Goal: Task Accomplishment & Management: Use online tool/utility

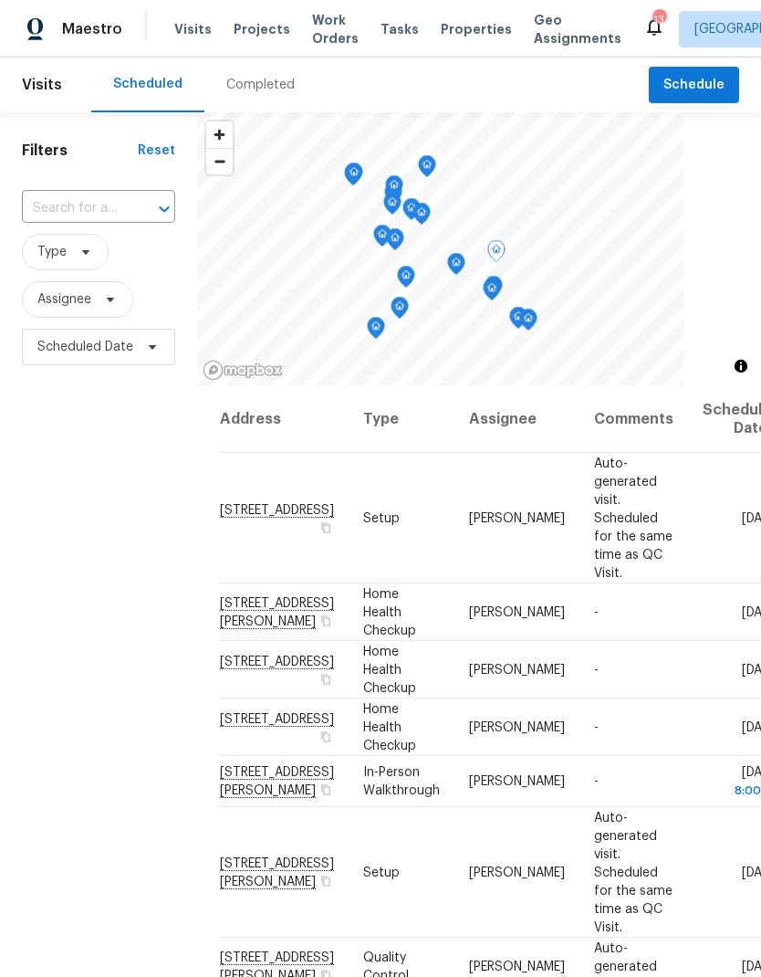
click at [249, 503] on span "[STREET_ADDRESS]" at bounding box center [277, 510] width 114 height 14
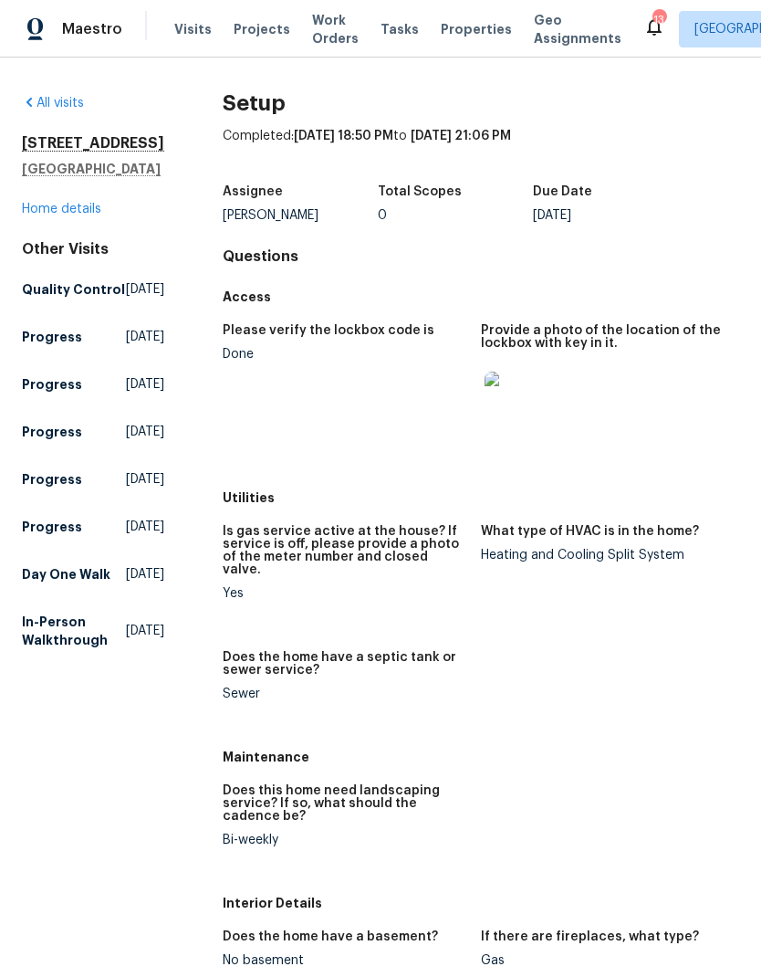
click at [32, 215] on link "Home details" at bounding box center [61, 209] width 79 height 13
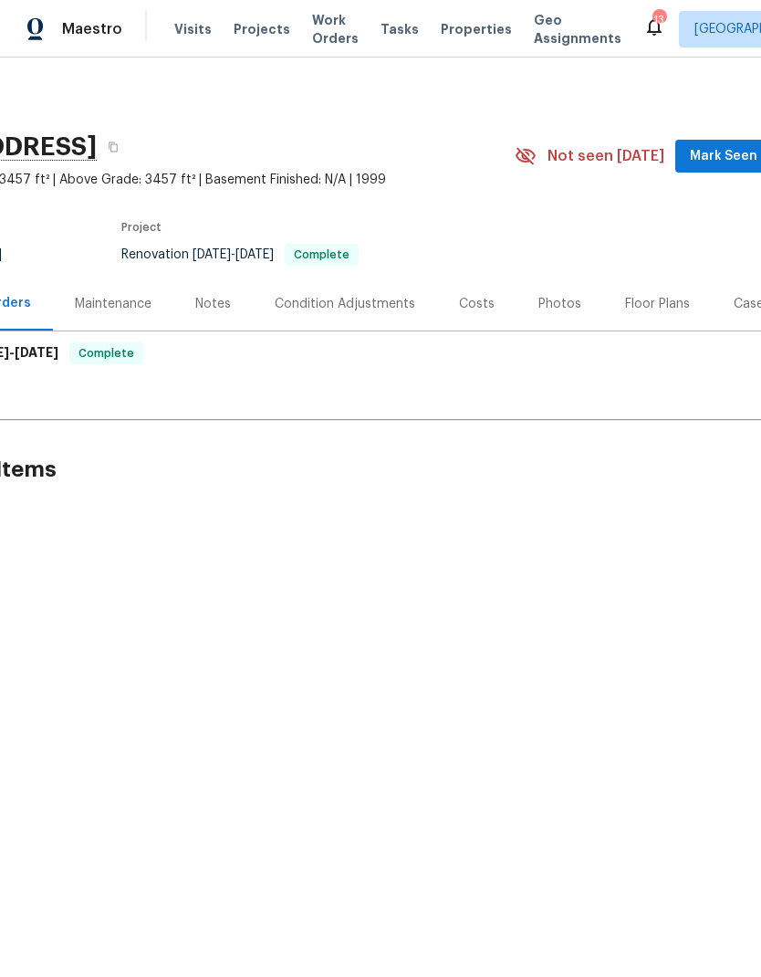
scroll to position [0, 189]
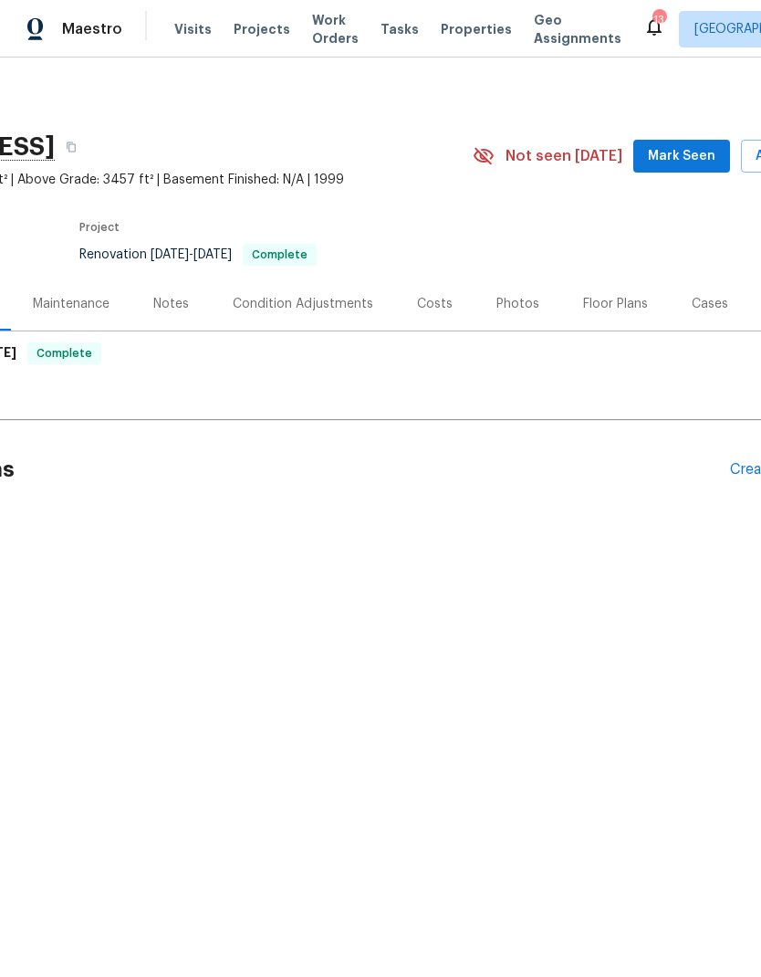
click at [625, 308] on div "Floor Plans" at bounding box center [615, 304] width 65 height 18
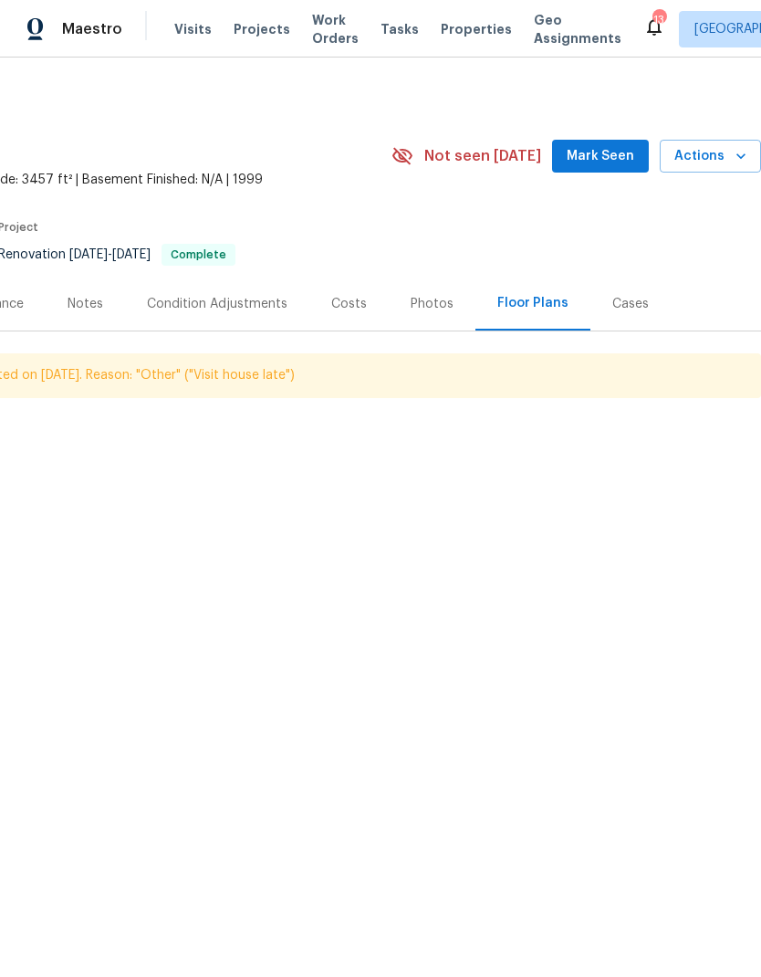
scroll to position [0, 270]
click at [727, 167] on button "Actions" at bounding box center [710, 157] width 101 height 34
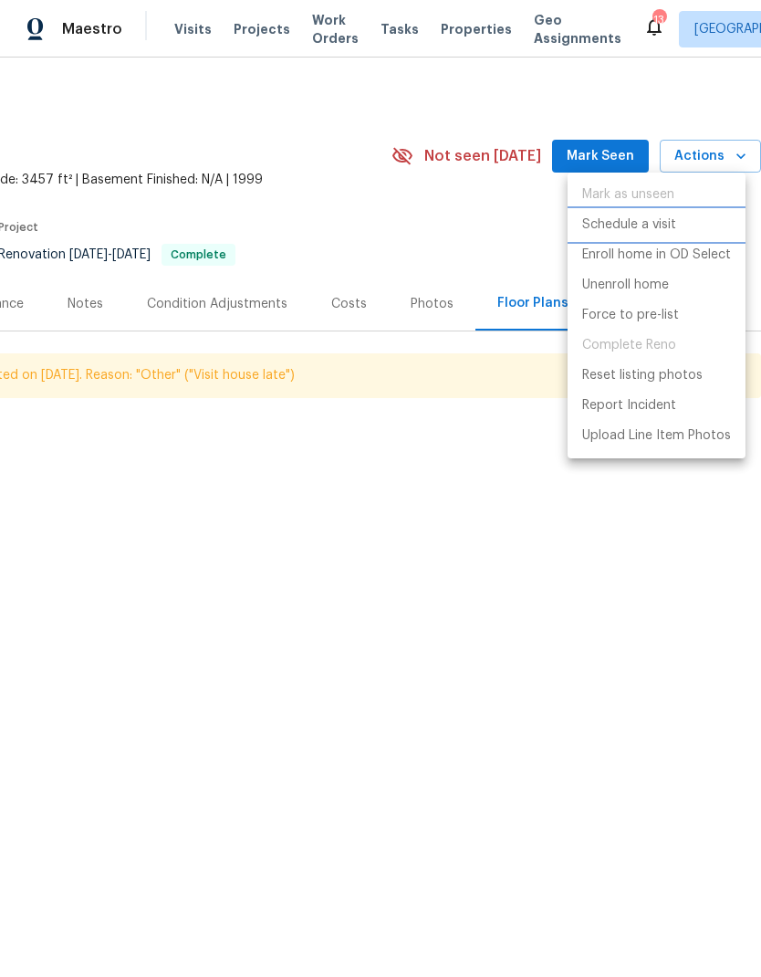
click at [684, 227] on li "Schedule a visit" at bounding box center [657, 225] width 178 height 30
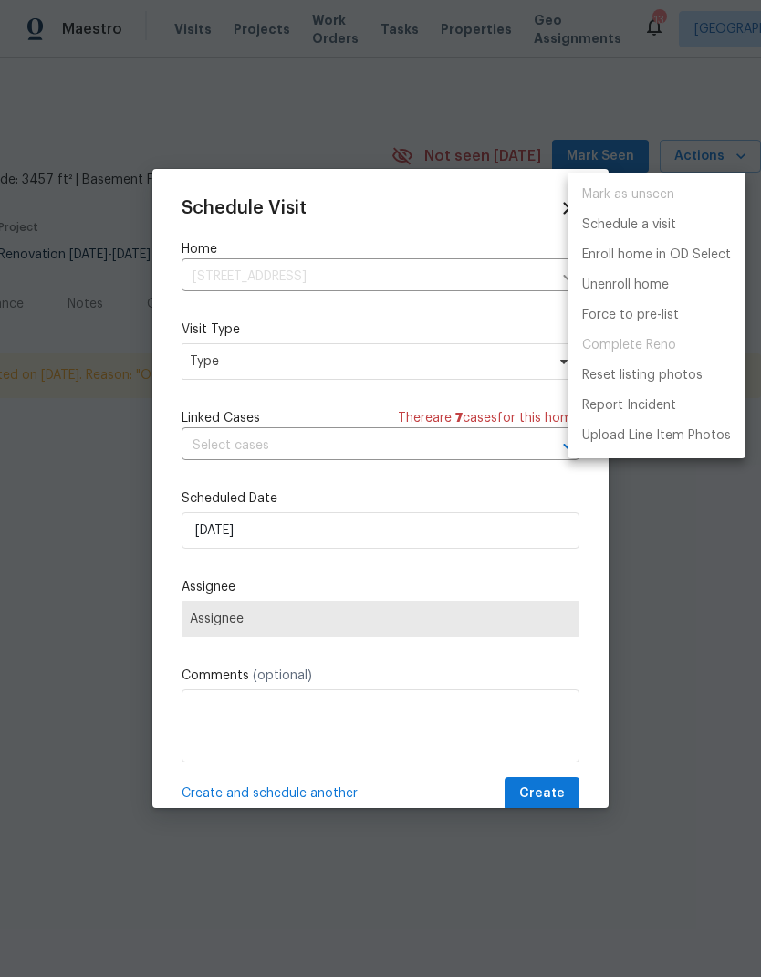
click at [182, 366] on div at bounding box center [380, 488] width 761 height 977
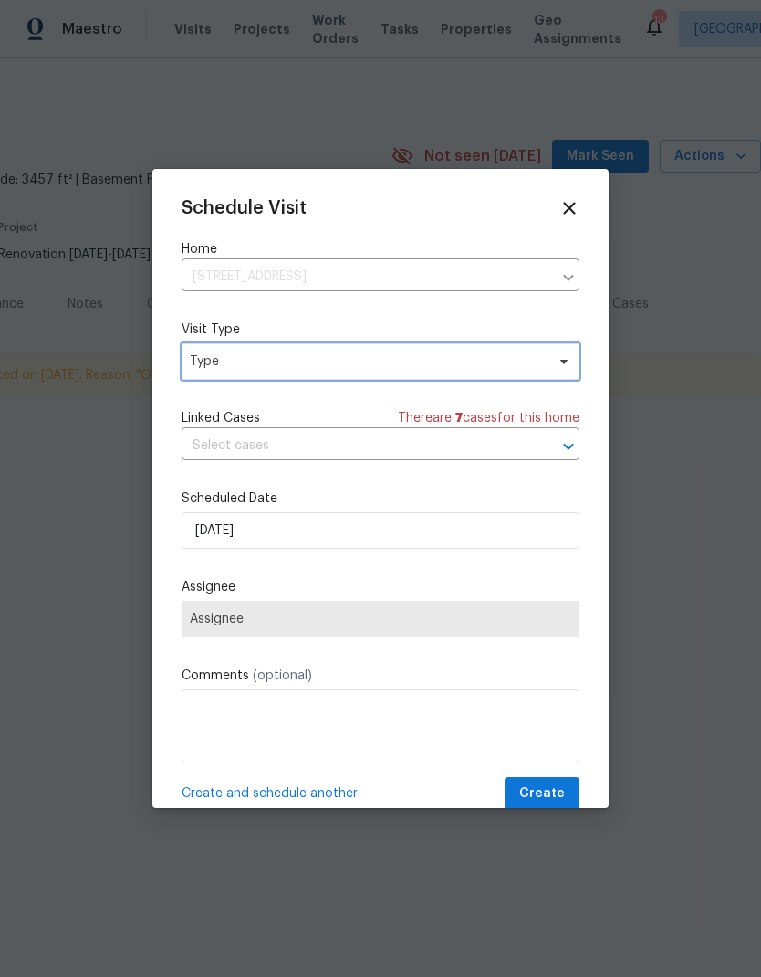
click at [185, 364] on span "Type" at bounding box center [381, 361] width 398 height 37
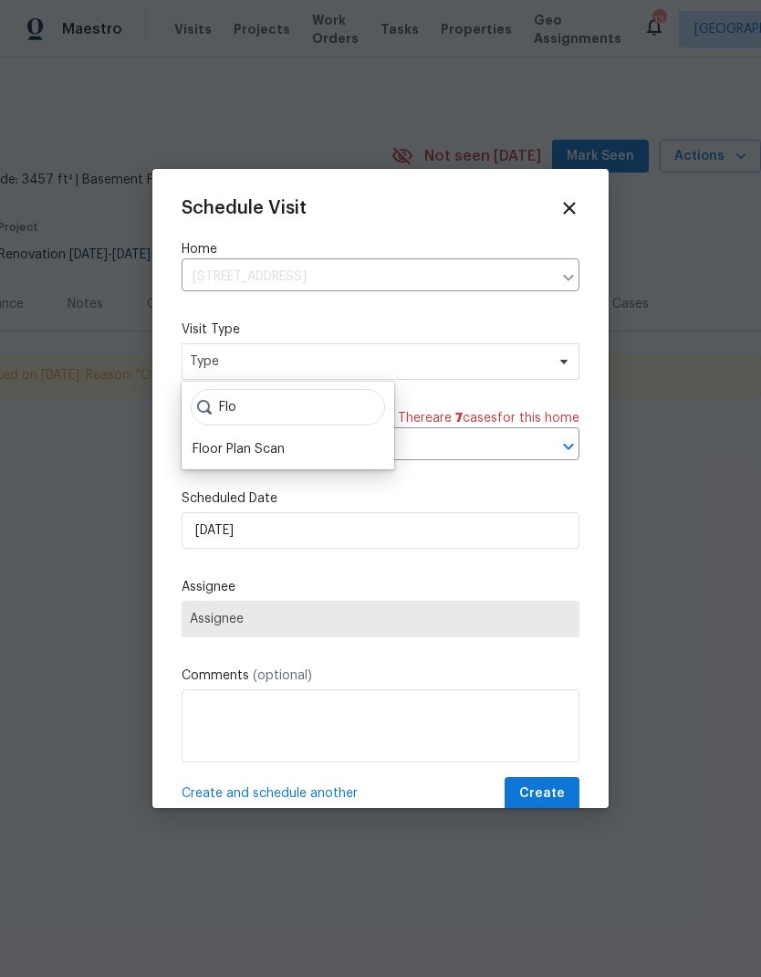
type input "Flo"
click at [210, 452] on div "Floor Plan Scan" at bounding box center [239, 449] width 92 height 18
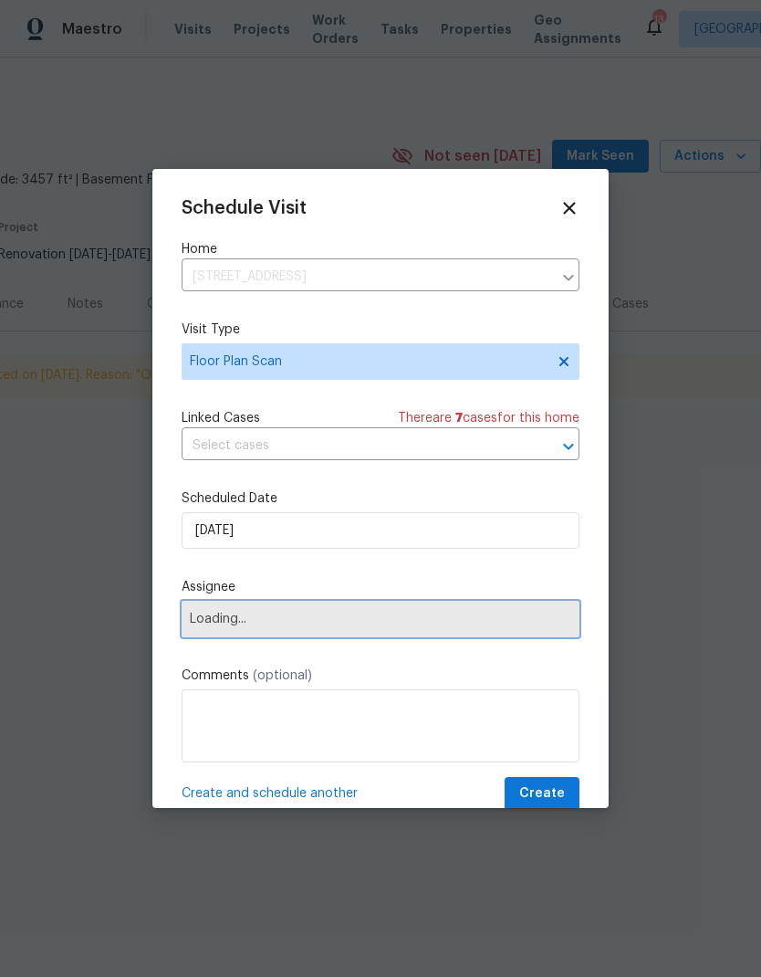
click at [201, 625] on span "Loading..." at bounding box center [381, 619] width 382 height 15
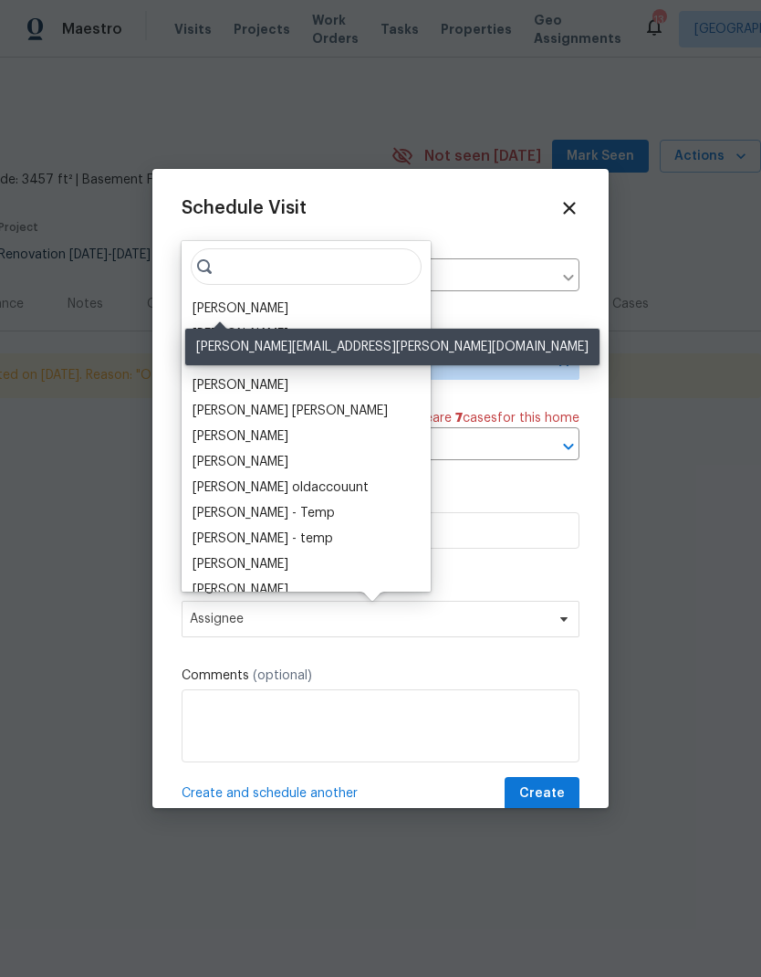
click at [201, 314] on div "[PERSON_NAME]" at bounding box center [241, 308] width 96 height 18
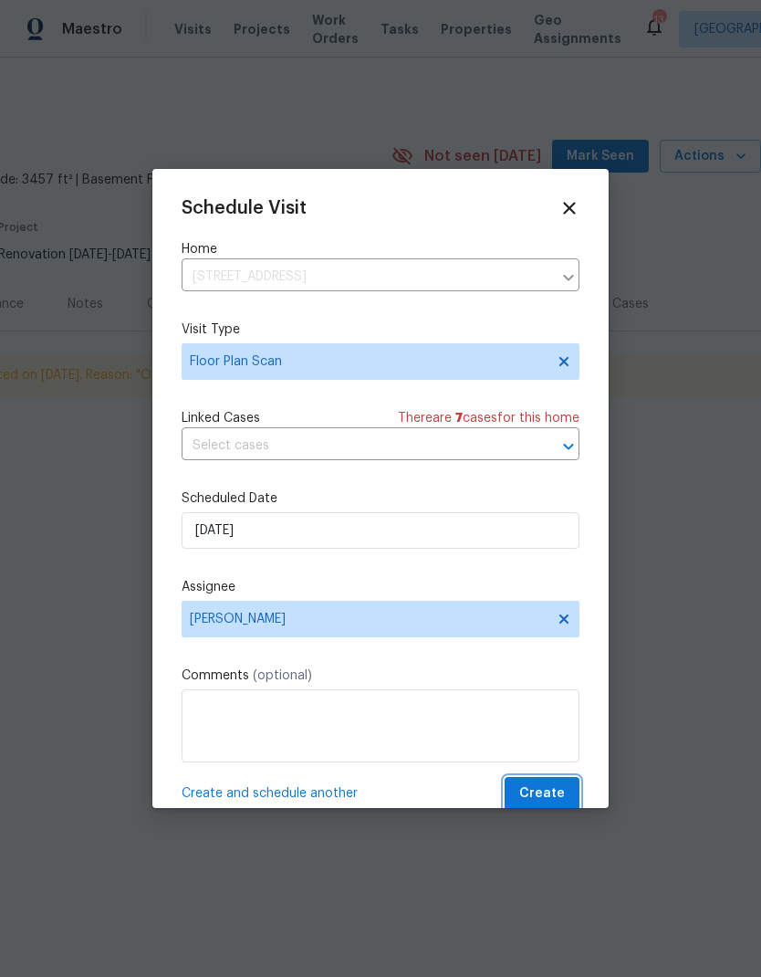
click at [571, 795] on button "Create" at bounding box center [542, 794] width 75 height 34
